Goal: Check status: Check status

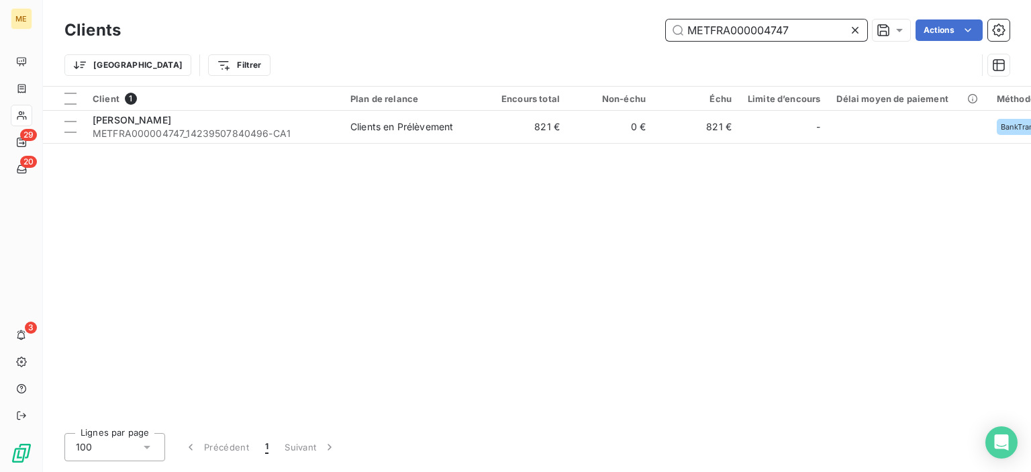
drag, startPoint x: 793, startPoint y: 26, endPoint x: 580, endPoint y: 15, distance: 213.7
click at [580, 15] on div "Clients METFRA000004747 Actions Trier Filtrer" at bounding box center [537, 43] width 988 height 86
paste input "0861"
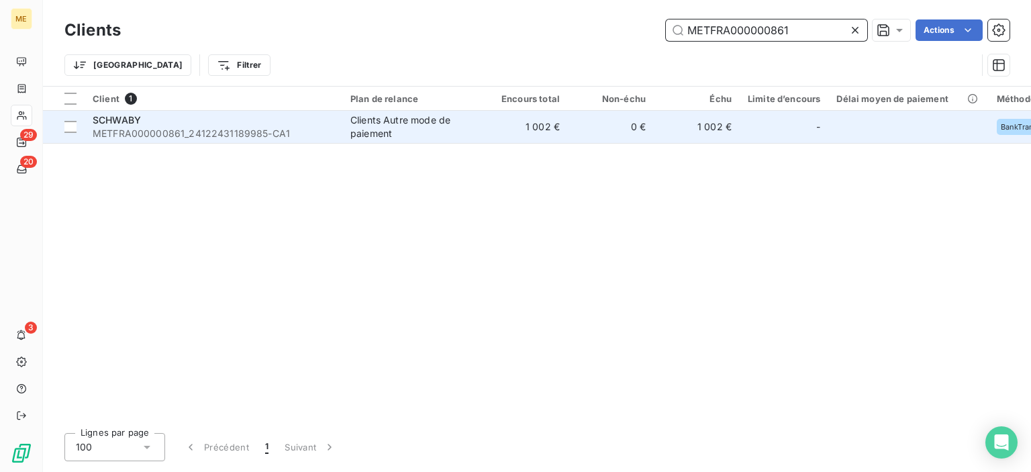
type input "METFRA000000861"
click at [539, 125] on td "1 002 €" at bounding box center [525, 127] width 86 height 32
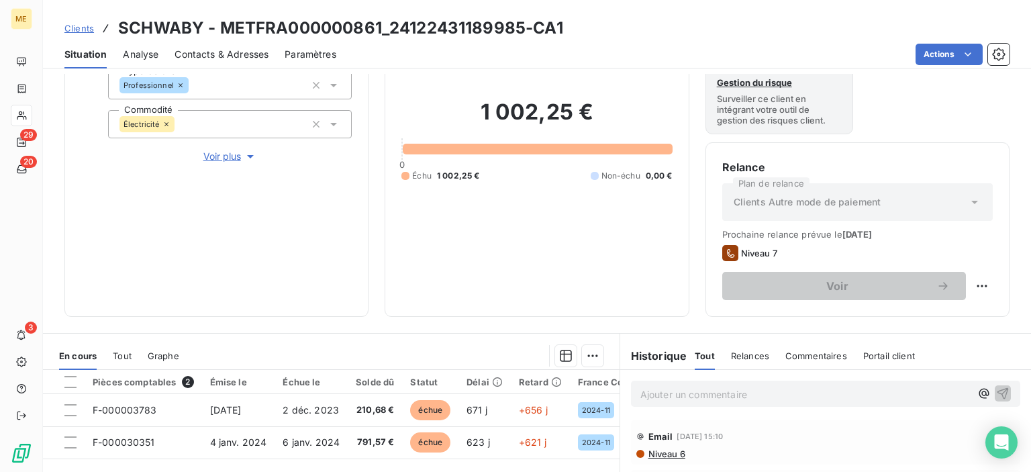
scroll to position [201, 0]
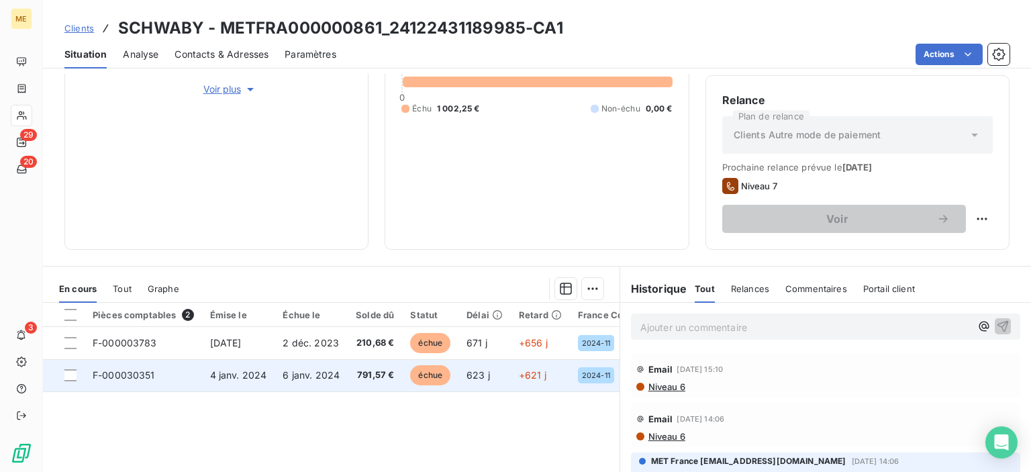
click at [367, 373] on span "791,57 €" at bounding box center [375, 374] width 38 height 13
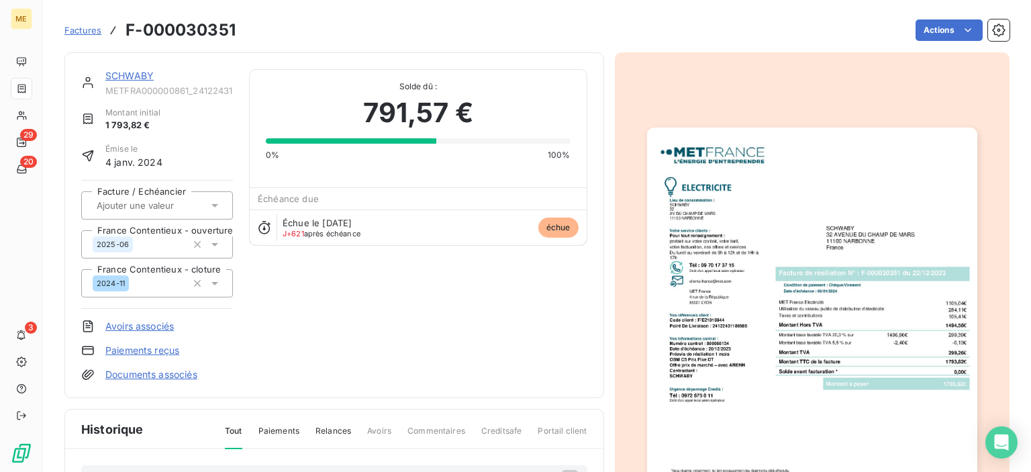
click at [491, 257] on div "SCHWABY METFRA000000861_24122431189985-CA1 Montant initial 1 793,82 € Émise le …" at bounding box center [334, 225] width 506 height 312
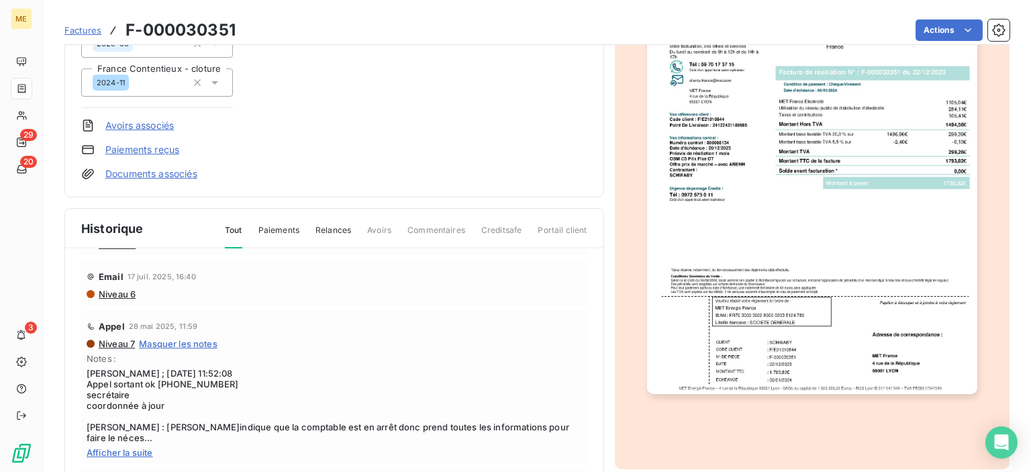
scroll to position [134, 0]
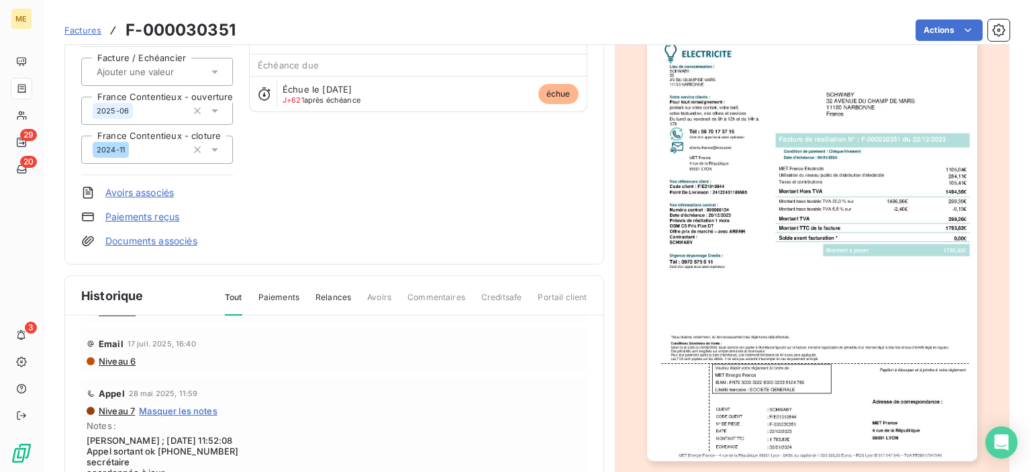
click at [924, 101] on img "button" at bounding box center [812, 227] width 330 height 466
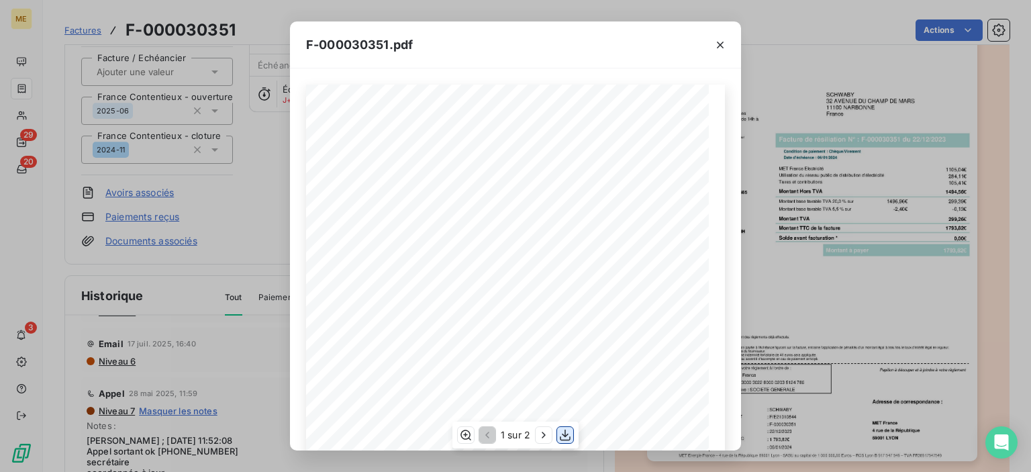
click at [566, 438] on icon "button" at bounding box center [564, 434] width 13 height 13
click at [715, 45] on icon "button" at bounding box center [719, 44] width 13 height 13
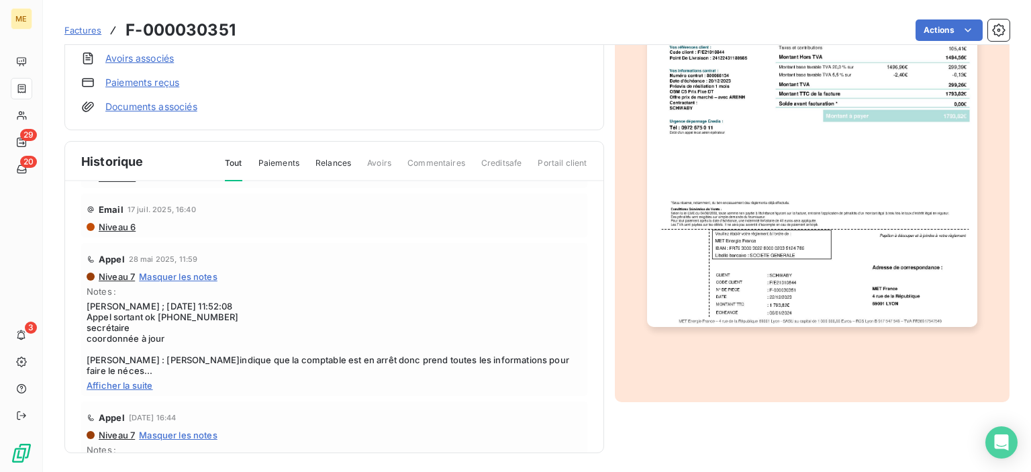
click at [134, 387] on span "Afficher la suite" at bounding box center [334, 385] width 495 height 11
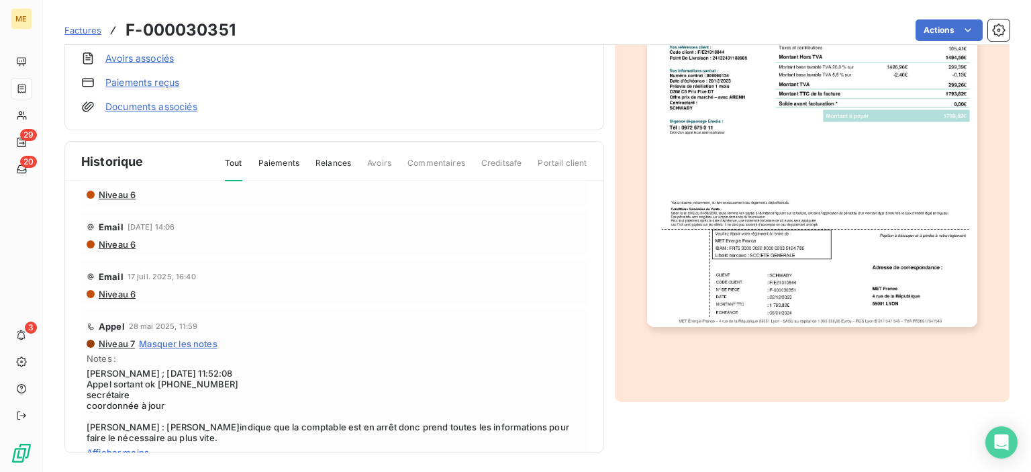
scroll to position [0, 0]
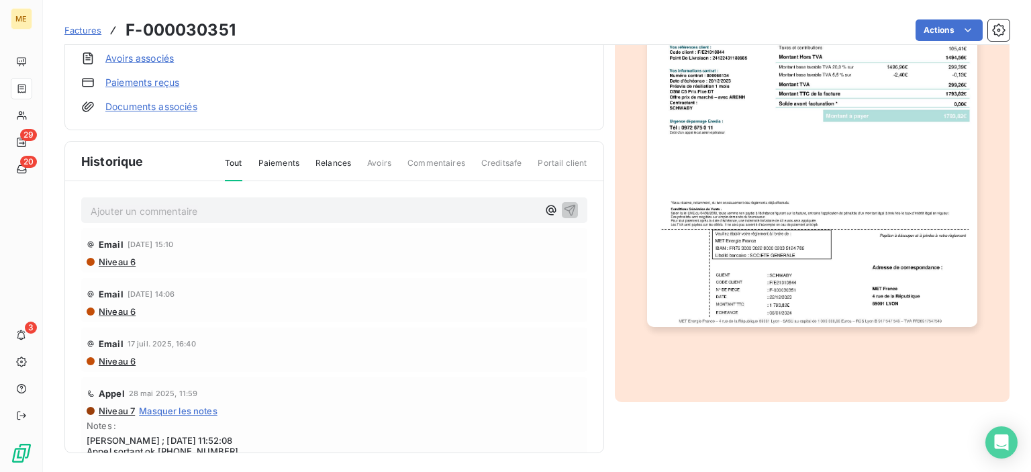
click at [358, 395] on div "Appel [DATE] 11:59" at bounding box center [334, 393] width 495 height 21
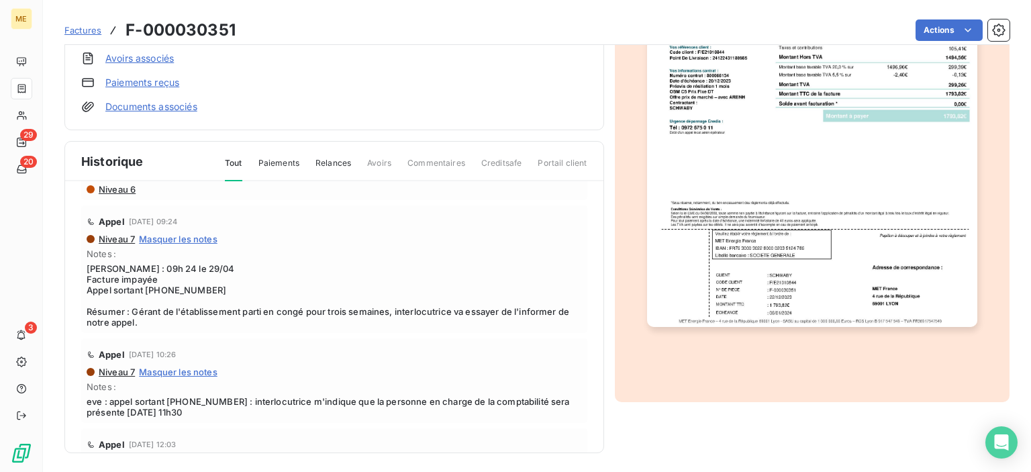
scroll to position [134, 0]
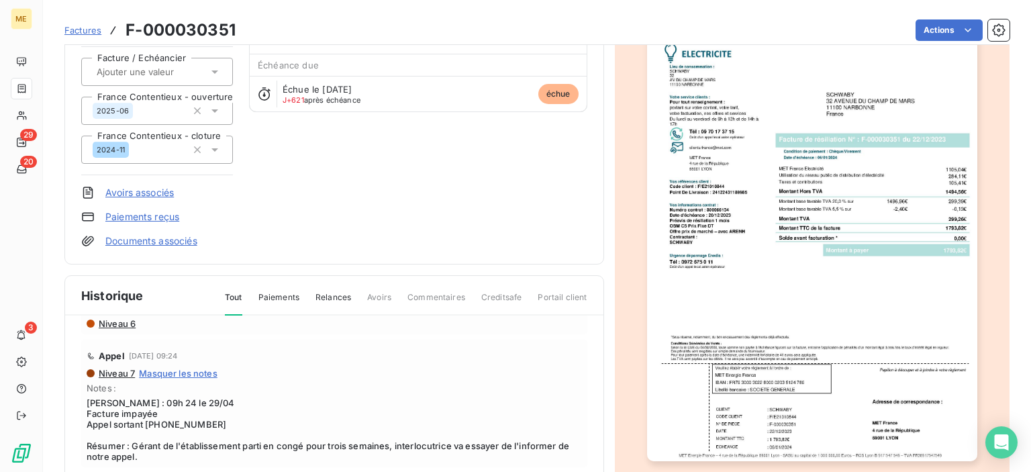
click at [82, 30] on span "Factures" at bounding box center [82, 30] width 37 height 11
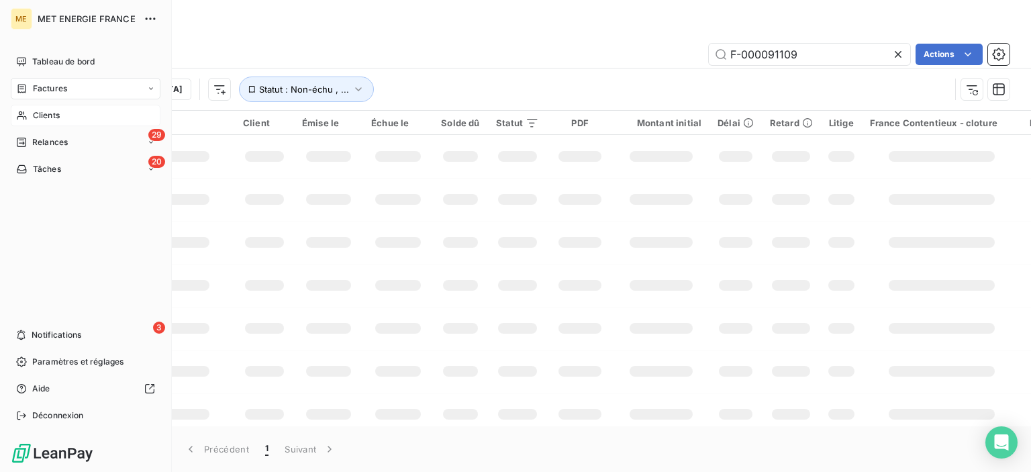
click at [52, 119] on span "Clients" at bounding box center [46, 115] width 27 height 12
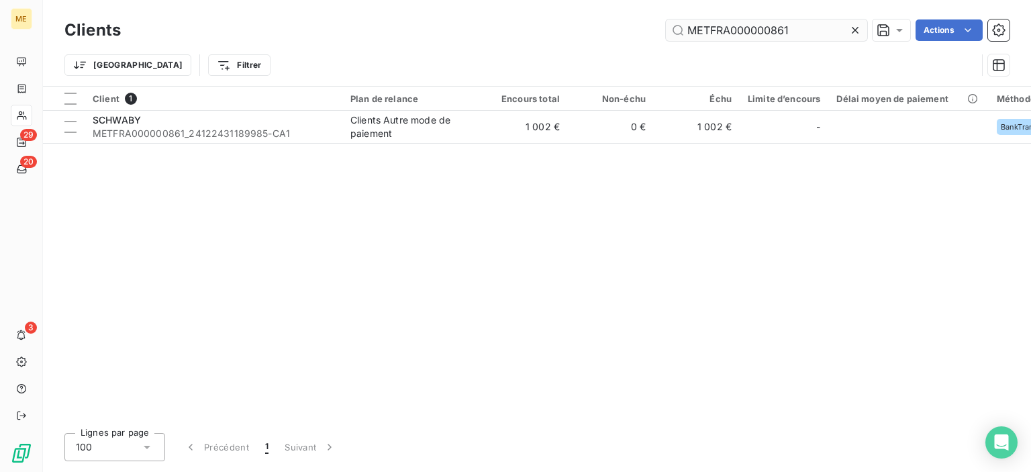
drag, startPoint x: 711, startPoint y: 29, endPoint x: 666, endPoint y: 40, distance: 46.9
click at [613, 32] on div "METFRA000000861 Actions" at bounding box center [573, 29] width 872 height 21
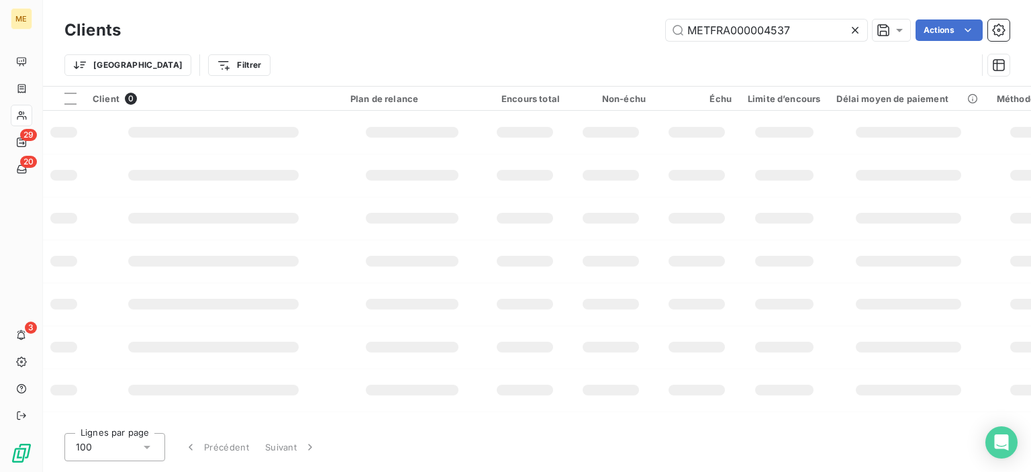
type input "METFRA000004537"
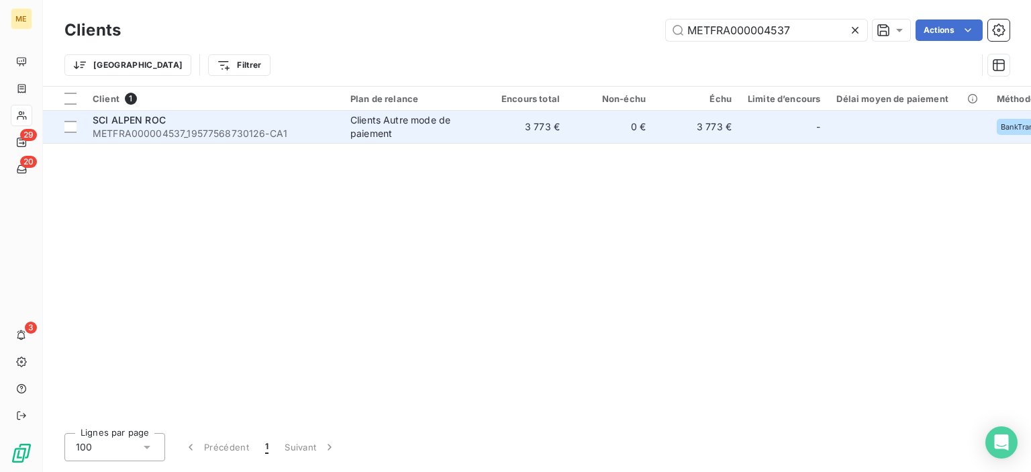
click at [529, 123] on td "3 773 €" at bounding box center [525, 127] width 86 height 32
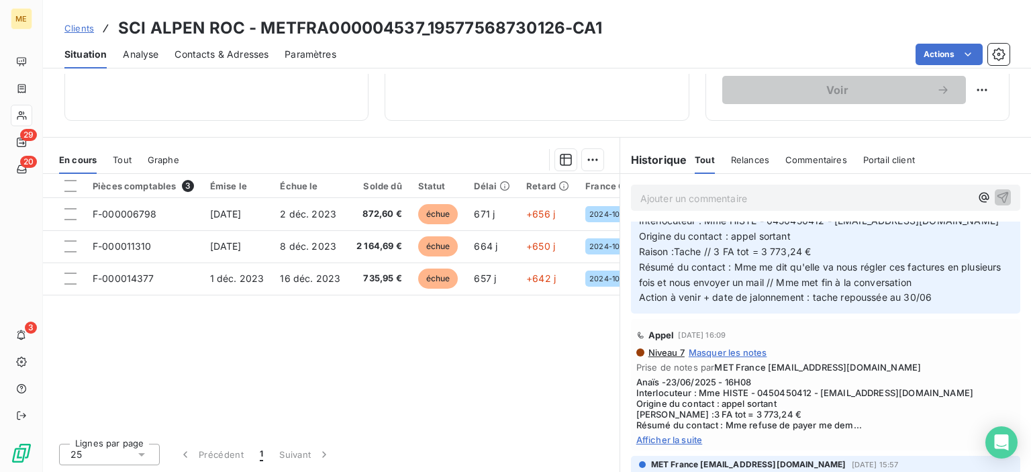
scroll to position [336, 0]
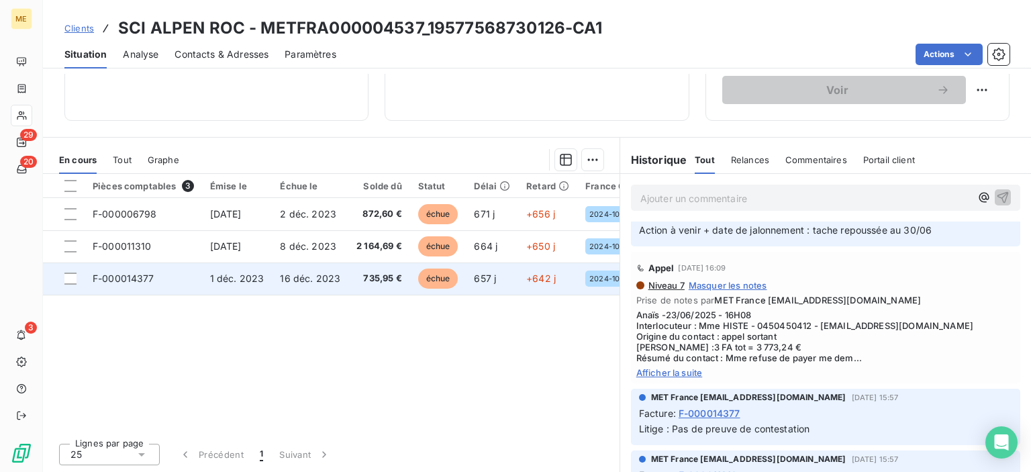
click at [440, 283] on span "échue" at bounding box center [438, 278] width 40 height 20
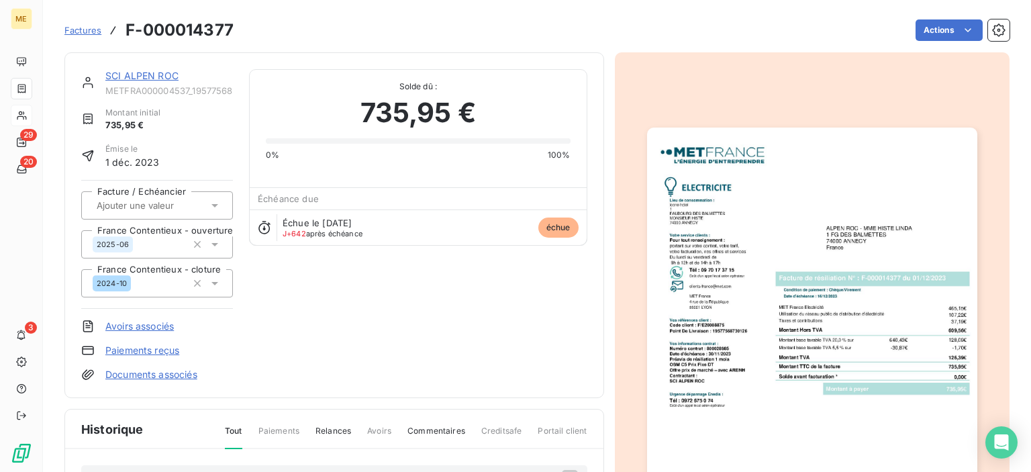
click at [828, 315] on img "button" at bounding box center [812, 361] width 330 height 466
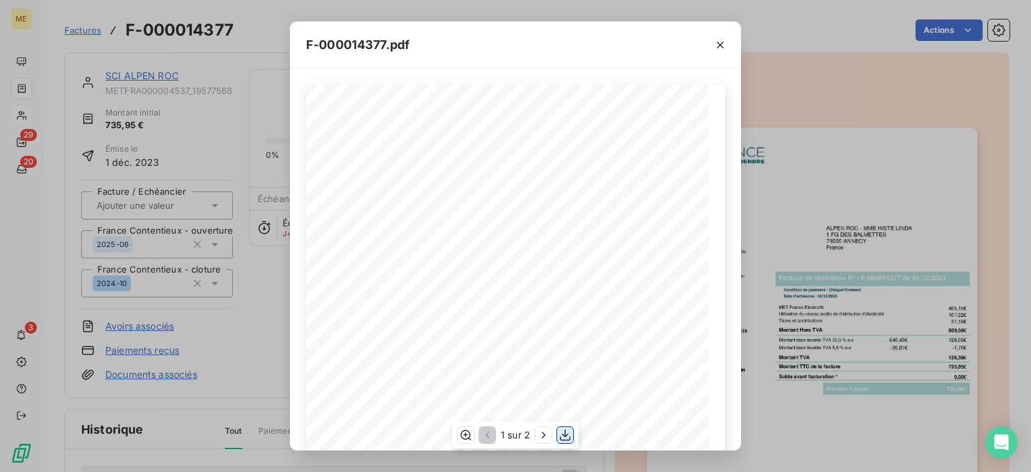
click at [562, 434] on icon "button" at bounding box center [564, 434] width 13 height 13
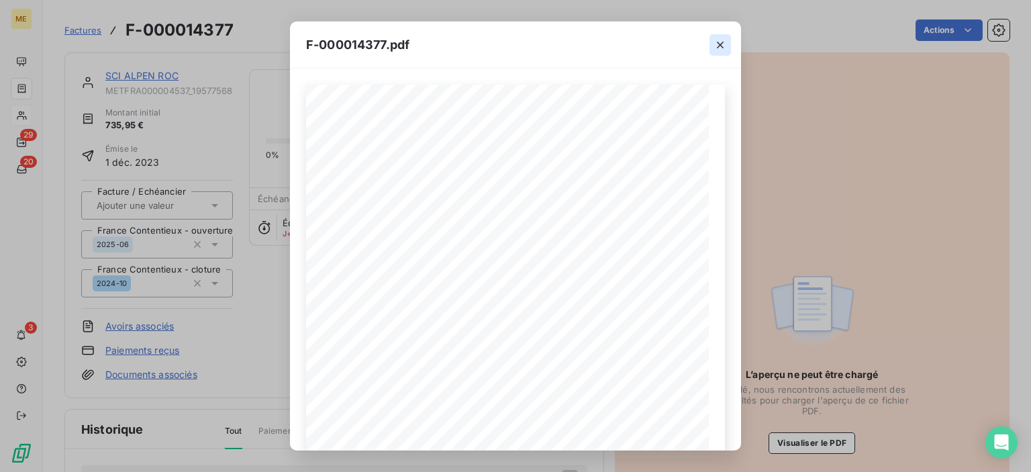
click at [721, 44] on icon "button" at bounding box center [719, 44] width 13 height 13
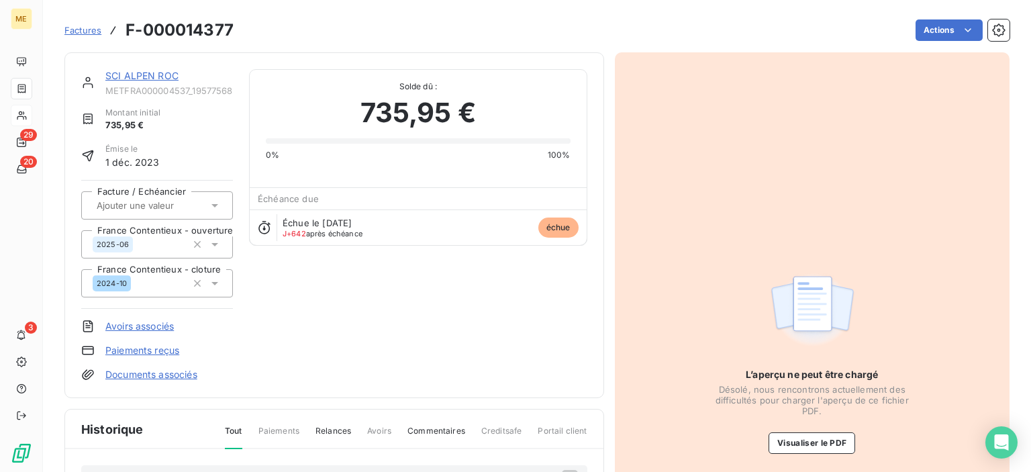
drag, startPoint x: 82, startPoint y: 34, endPoint x: 97, endPoint y: 34, distance: 14.8
click at [82, 34] on span "Factures" at bounding box center [82, 30] width 37 height 11
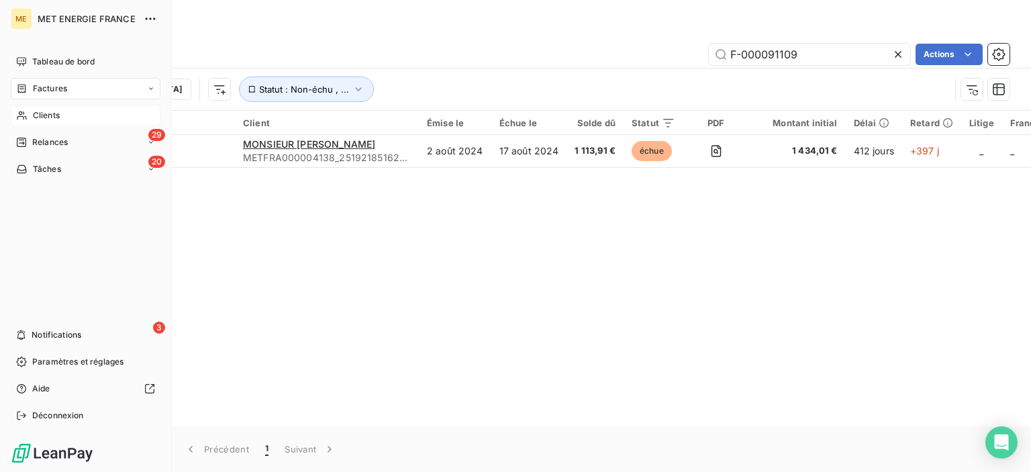
click at [36, 115] on span "Clients" at bounding box center [46, 115] width 27 height 12
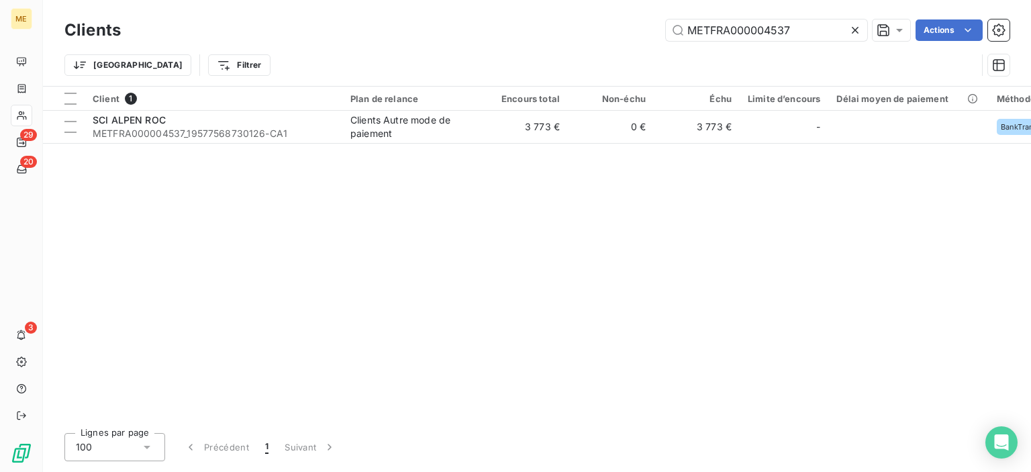
drag, startPoint x: 764, startPoint y: 32, endPoint x: 663, endPoint y: 32, distance: 101.3
click at [663, 32] on div "METFRA000004537 Actions" at bounding box center [573, 29] width 872 height 21
type input "METFRA000004868"
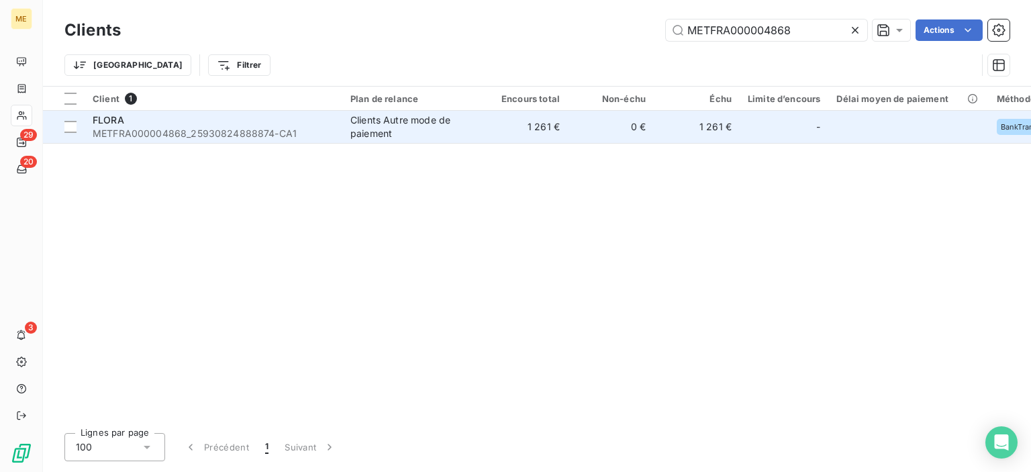
click at [109, 129] on span "METFRA000004868_25930824888874-CA1" at bounding box center [214, 133] width 242 height 13
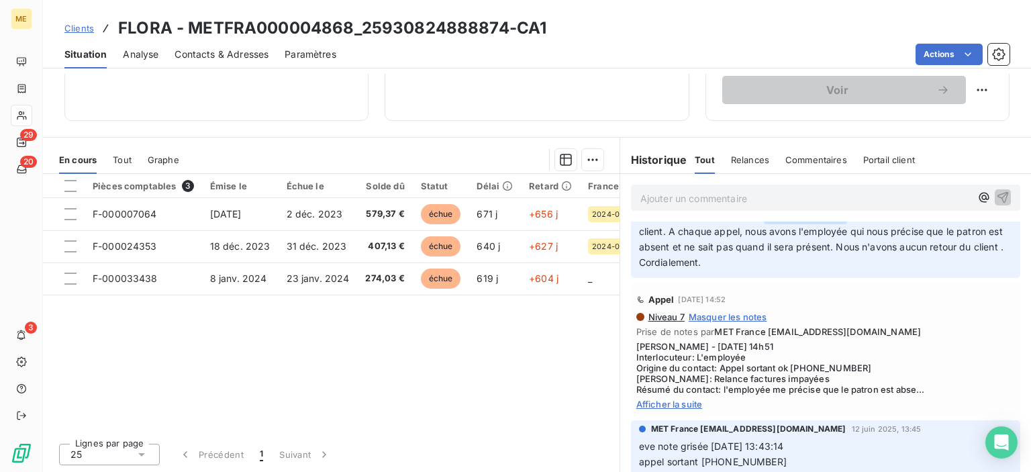
scroll to position [201, 0]
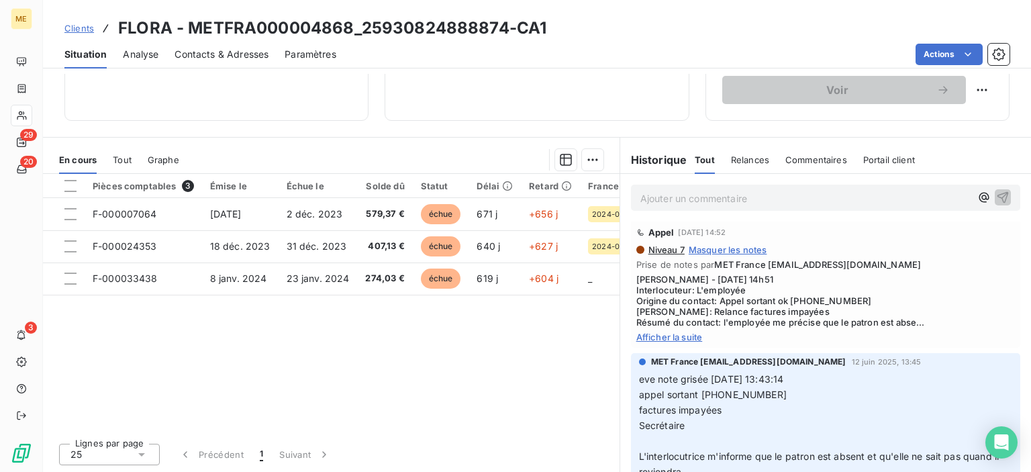
click at [680, 334] on span "Afficher la suite" at bounding box center [825, 337] width 378 height 11
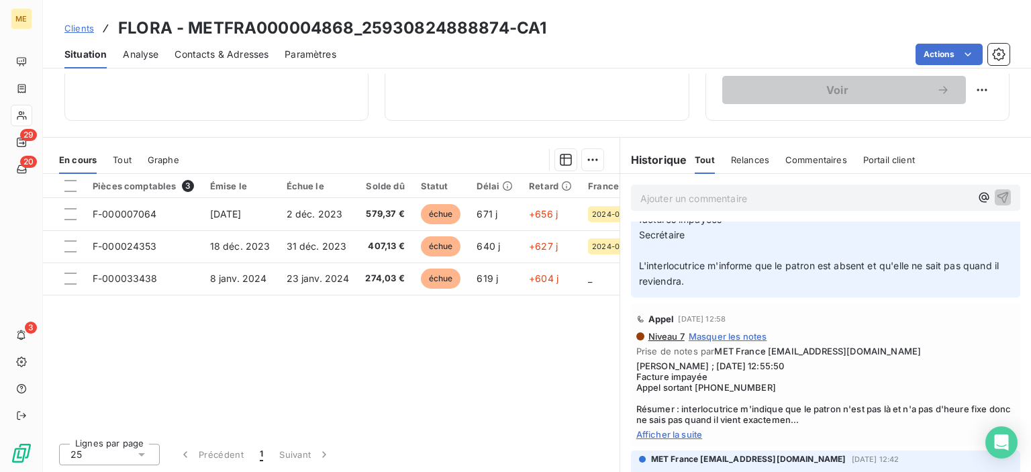
scroll to position [537, 0]
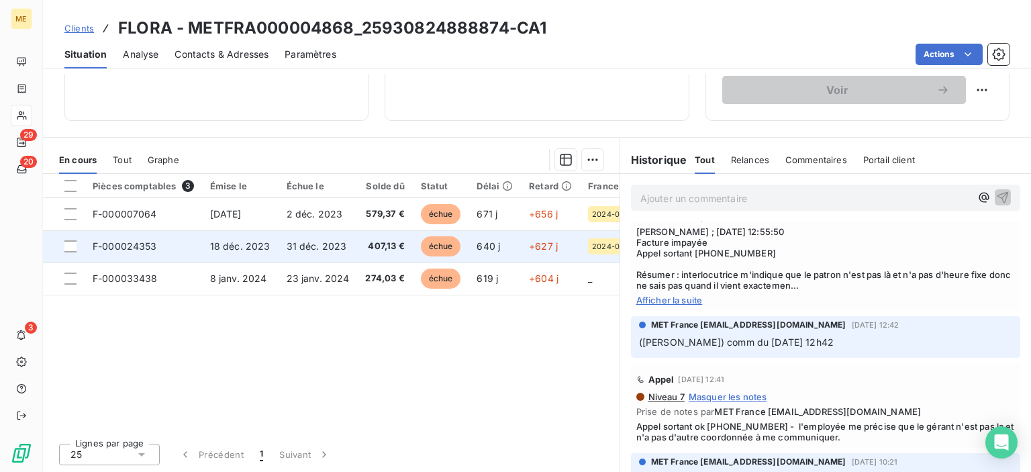
click at [287, 247] on span "31 déc. 2023" at bounding box center [317, 245] width 60 height 11
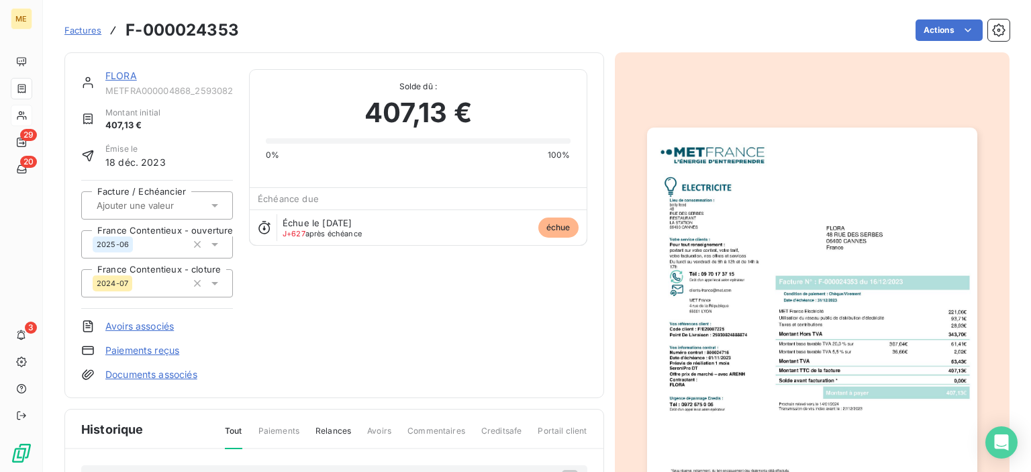
click at [891, 187] on img "button" at bounding box center [812, 361] width 330 height 466
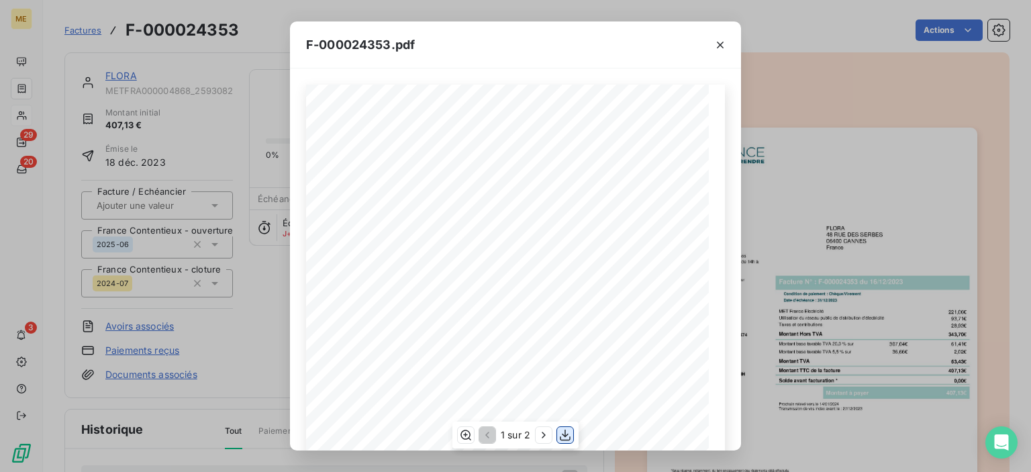
click at [563, 434] on icon "button" at bounding box center [564, 434] width 13 height 13
drag, startPoint x: 626, startPoint y: 45, endPoint x: 633, endPoint y: 44, distance: 6.7
click at [626, 45] on div "F-000024353.pdf" at bounding box center [515, 44] width 451 height 47
click at [722, 44] on icon "button" at bounding box center [719, 44] width 13 height 13
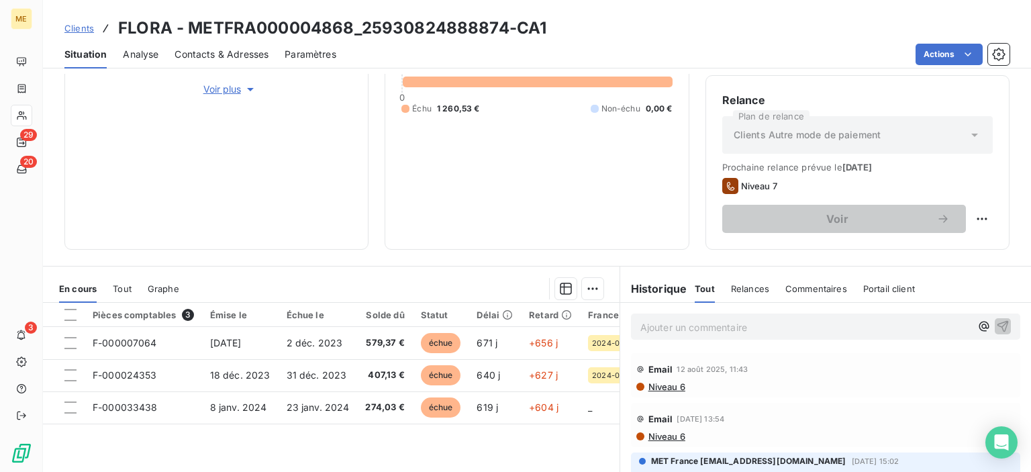
scroll to position [330, 0]
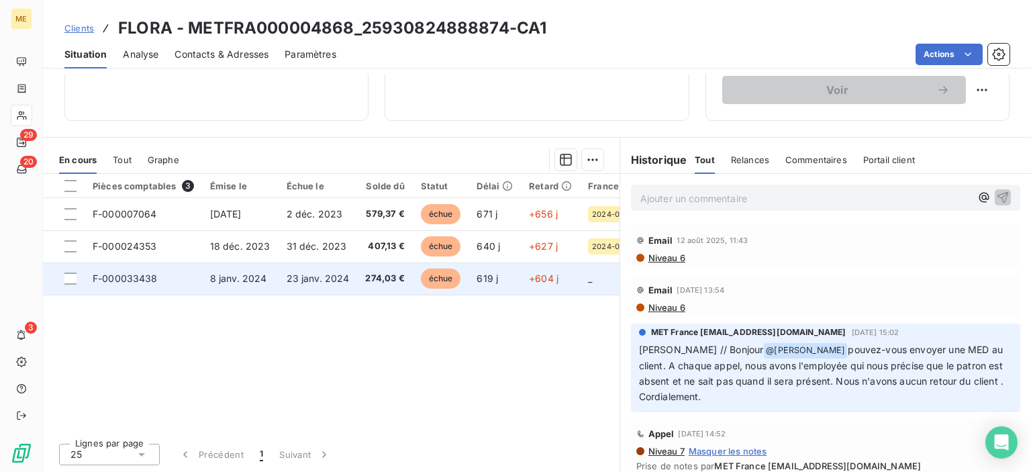
click at [117, 283] on span "F-000033438" at bounding box center [125, 277] width 65 height 11
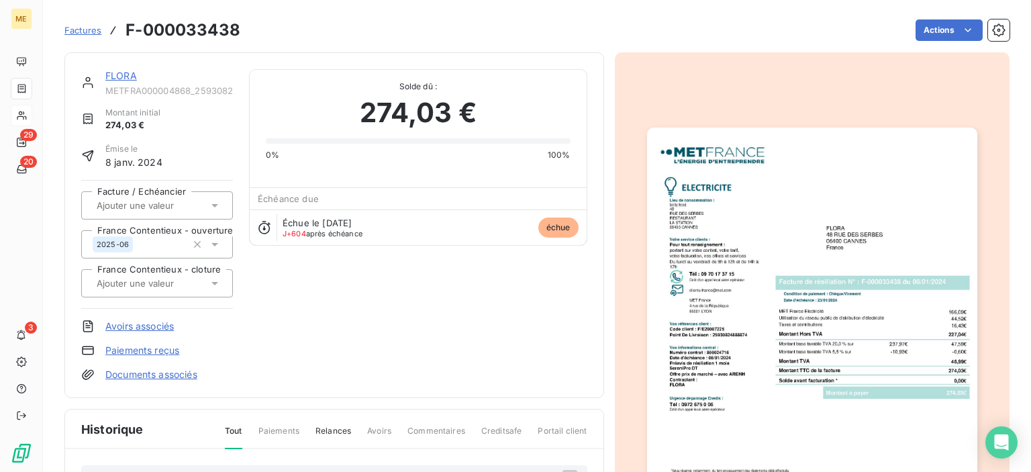
click at [842, 198] on img "button" at bounding box center [812, 361] width 330 height 466
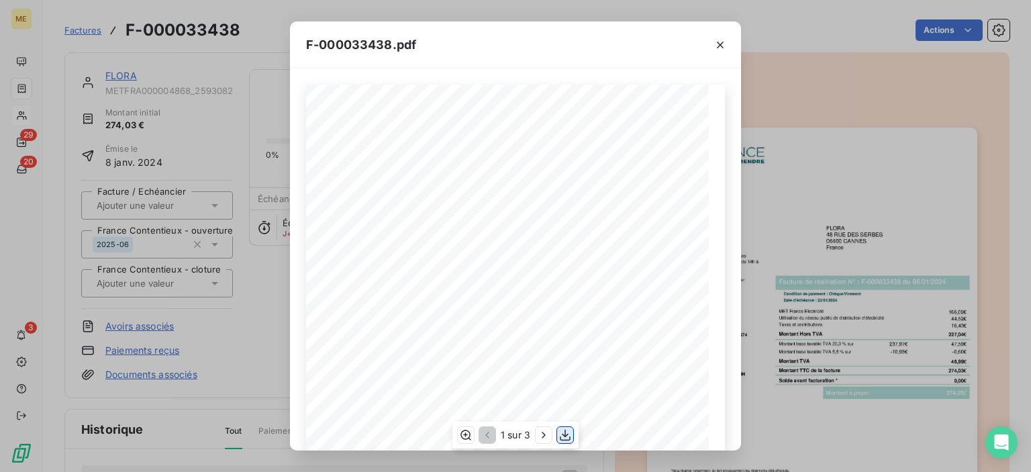
click at [566, 430] on icon "button" at bounding box center [564, 434] width 13 height 13
click at [713, 42] on icon "button" at bounding box center [719, 44] width 13 height 13
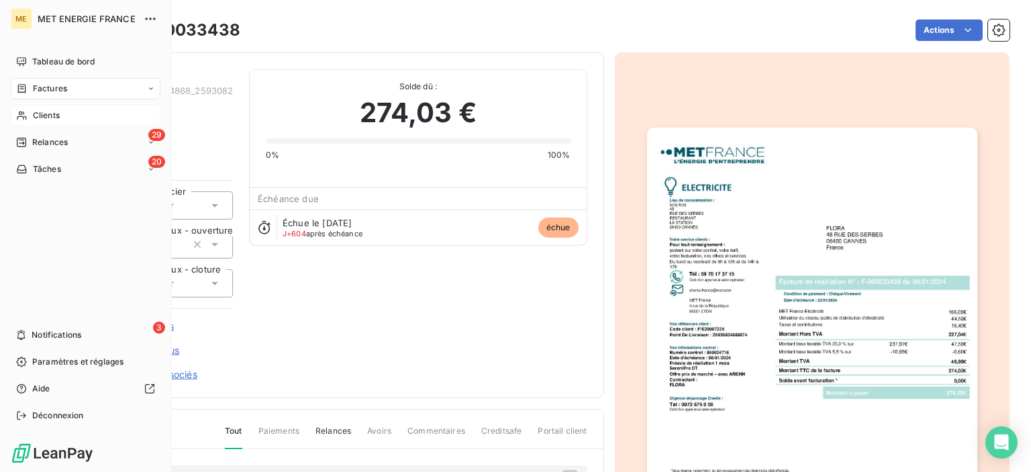
click at [50, 110] on span "Clients" at bounding box center [46, 115] width 27 height 12
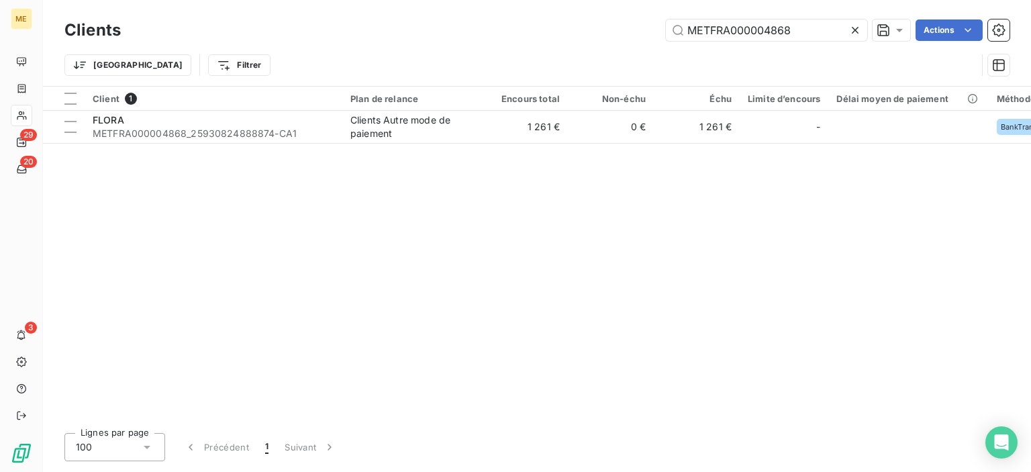
drag, startPoint x: 791, startPoint y: 28, endPoint x: 644, endPoint y: 26, distance: 147.0
click at [646, 26] on div "METFRA000004868 Actions" at bounding box center [573, 29] width 872 height 21
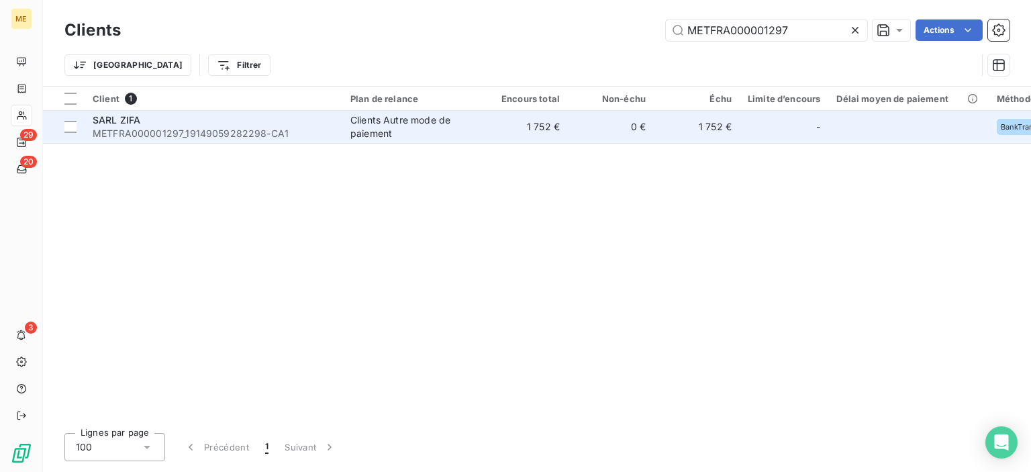
type input "METFRA000001297"
click at [550, 125] on td "1 752 €" at bounding box center [525, 127] width 86 height 32
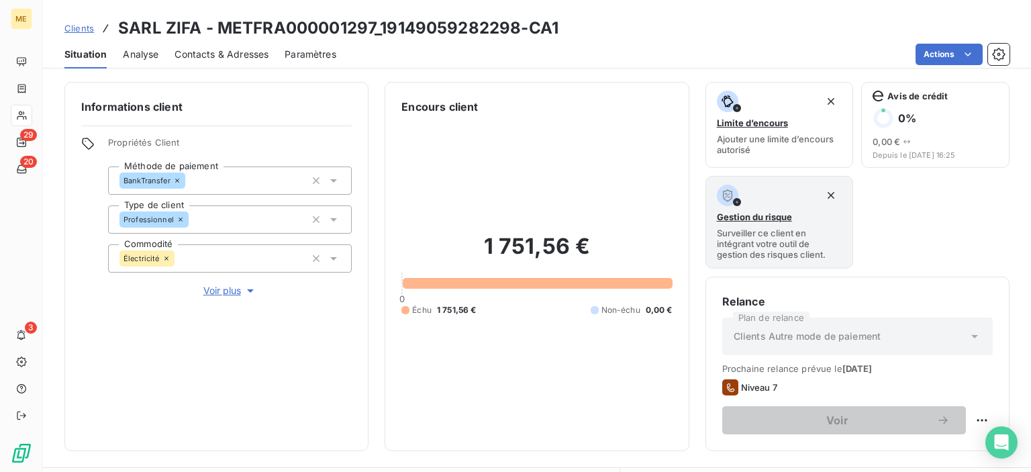
scroll to position [201, 0]
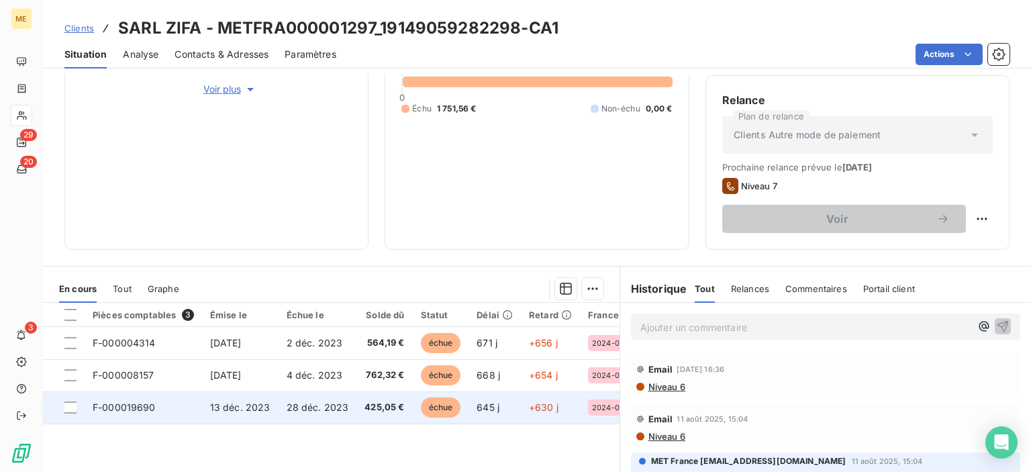
click at [130, 411] on span "F-000019690" at bounding box center [124, 406] width 63 height 11
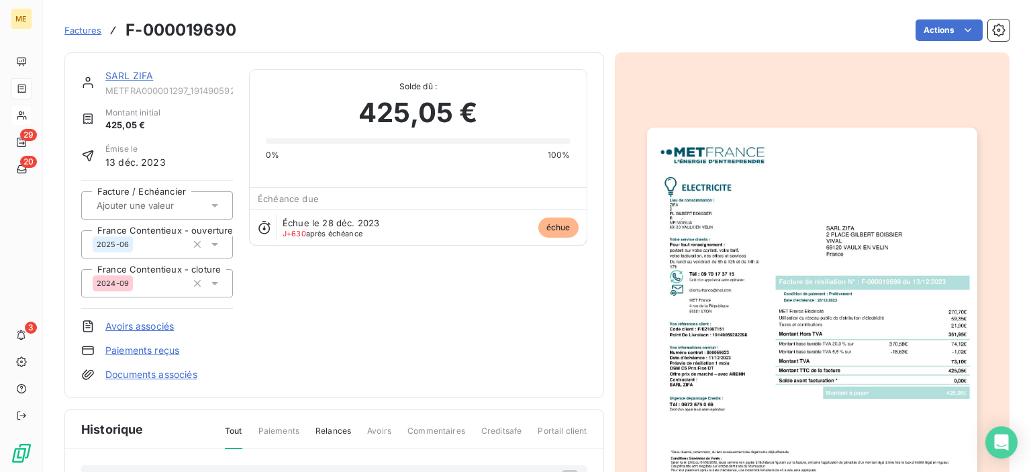
click at [799, 271] on img "button" at bounding box center [812, 361] width 330 height 466
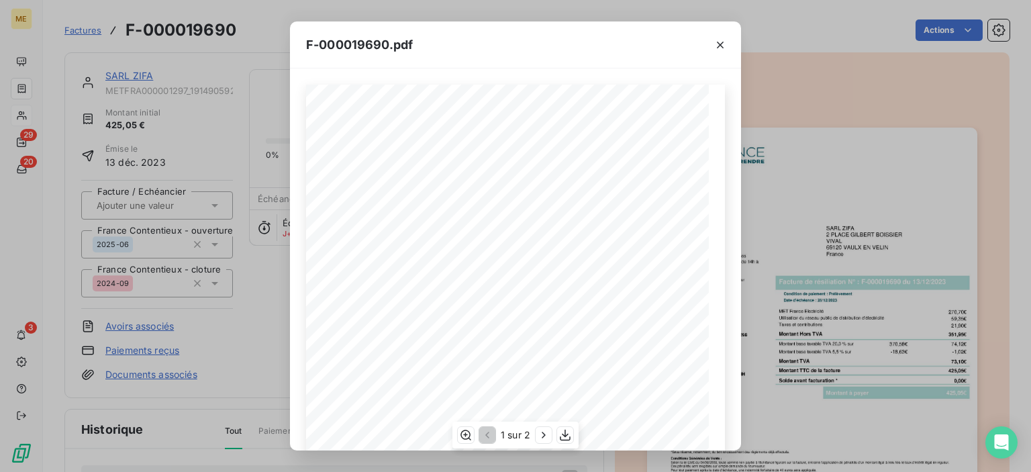
click at [553, 434] on div "1 sur 2" at bounding box center [515, 434] width 126 height 27
click at [566, 434] on icon "button" at bounding box center [564, 434] width 13 height 13
click at [716, 42] on icon "button" at bounding box center [719, 44] width 13 height 13
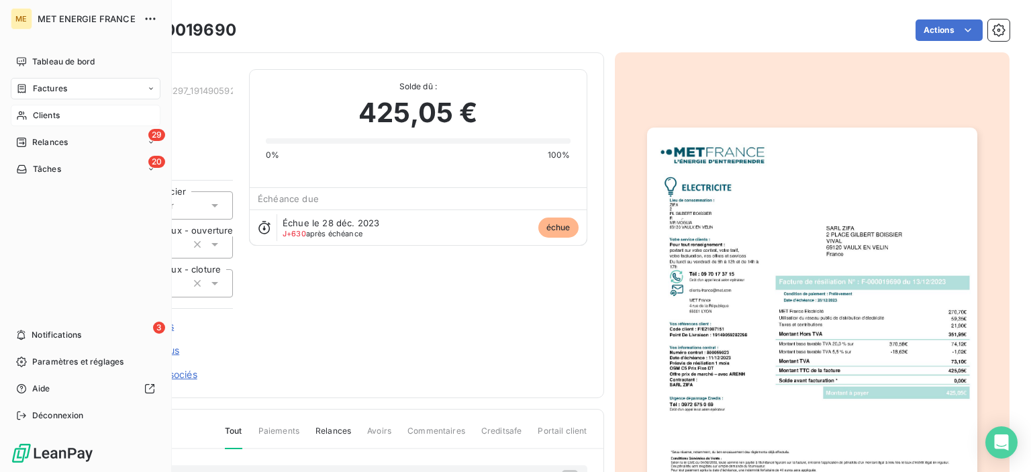
click at [50, 113] on span "Clients" at bounding box center [46, 115] width 27 height 12
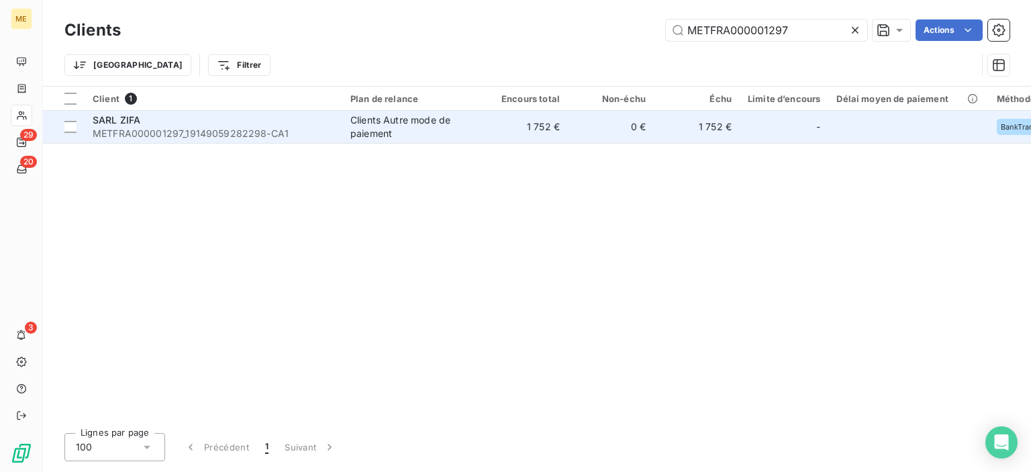
click at [542, 123] on td "1 752 €" at bounding box center [525, 127] width 86 height 32
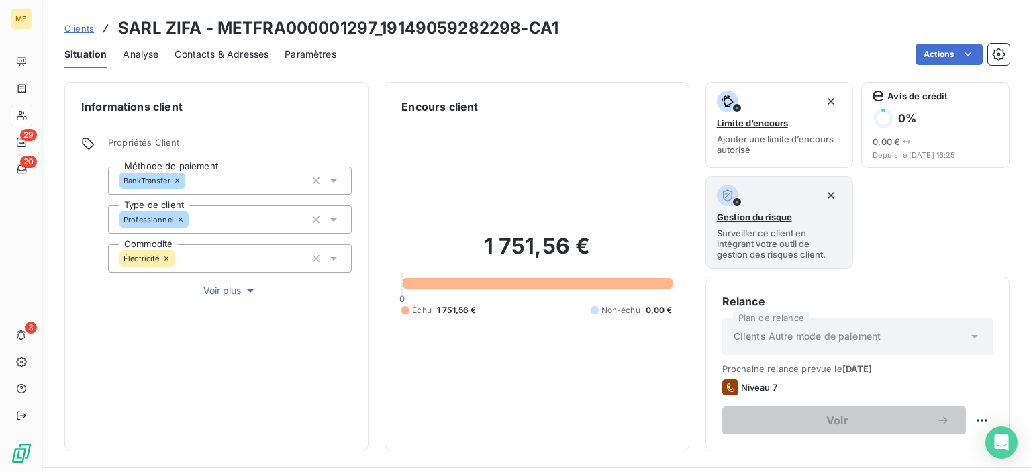
click at [85, 26] on span "Clients" at bounding box center [79, 28] width 30 height 11
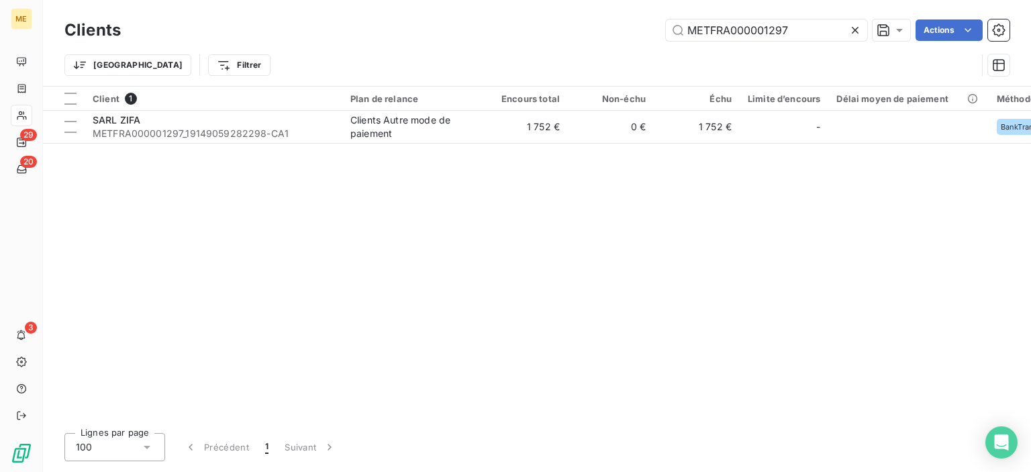
drag, startPoint x: 797, startPoint y: 29, endPoint x: 544, endPoint y: 23, distance: 253.1
click at [544, 23] on div "METFRA000001297 Actions" at bounding box center [573, 29] width 872 height 21
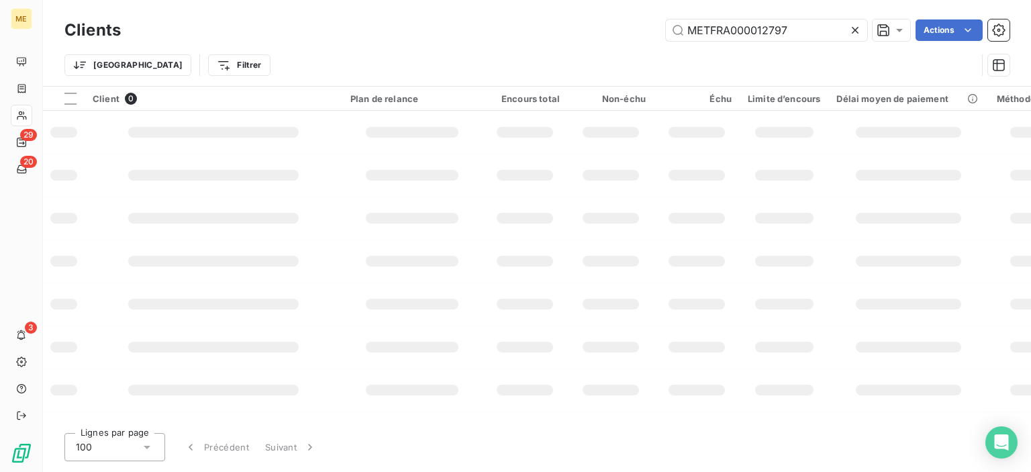
type input "METFRA000012797"
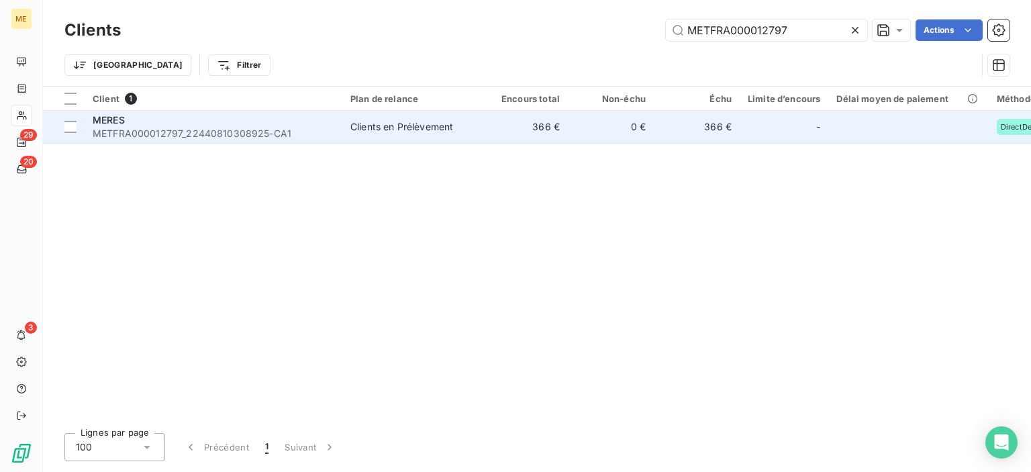
click at [403, 125] on div "Clients en Prélèvement" at bounding box center [401, 126] width 103 height 13
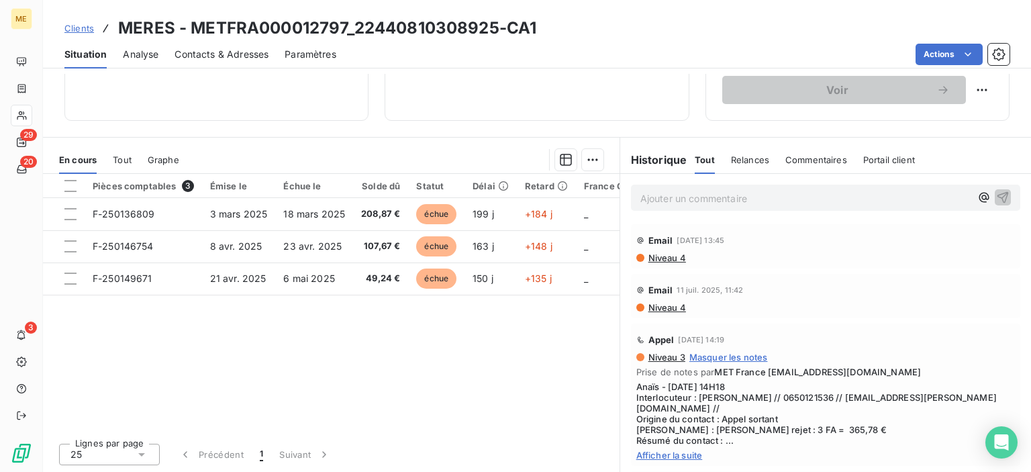
scroll to position [67, 0]
